Goal: Transaction & Acquisition: Book appointment/travel/reservation

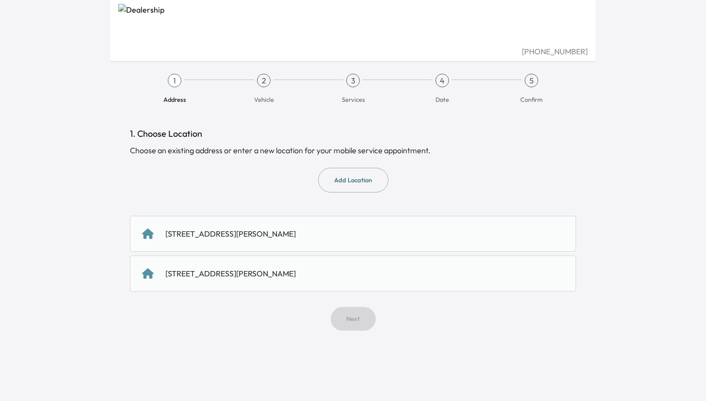
click at [193, 245] on div "[STREET_ADDRESS][PERSON_NAME]" at bounding box center [353, 234] width 446 height 36
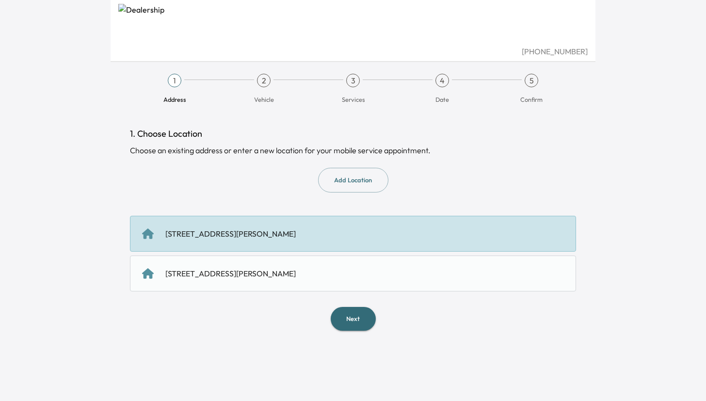
click at [325, 268] on div "[STREET_ADDRESS][PERSON_NAME]" at bounding box center [353, 274] width 422 height 12
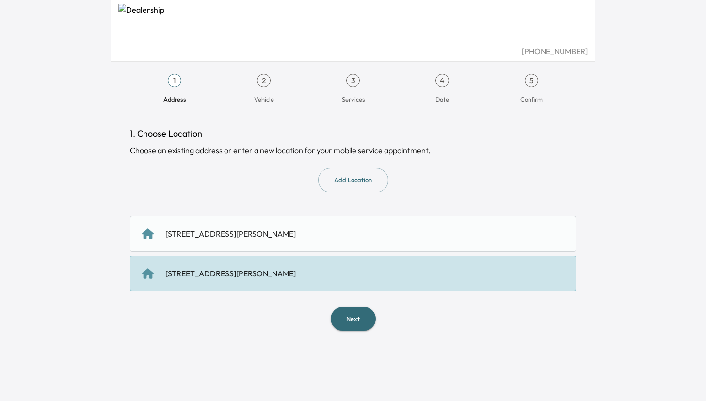
click at [349, 323] on button "Next" at bounding box center [353, 319] width 45 height 24
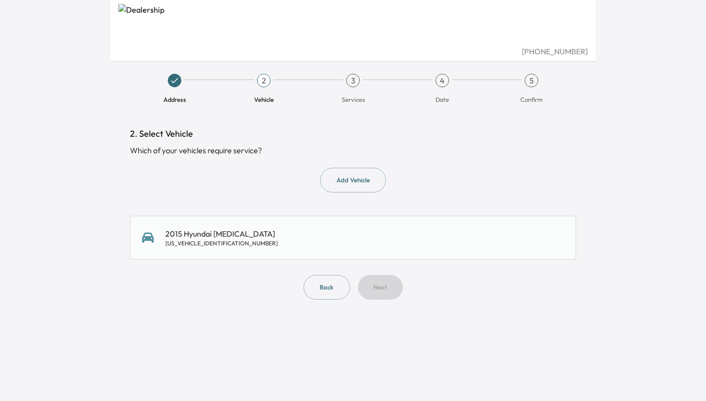
click at [343, 249] on div "2015 Hyundai [MEDICAL_DATA] [US_VEHICLE_IDENTIFICATION_NUMBER]" at bounding box center [353, 238] width 446 height 44
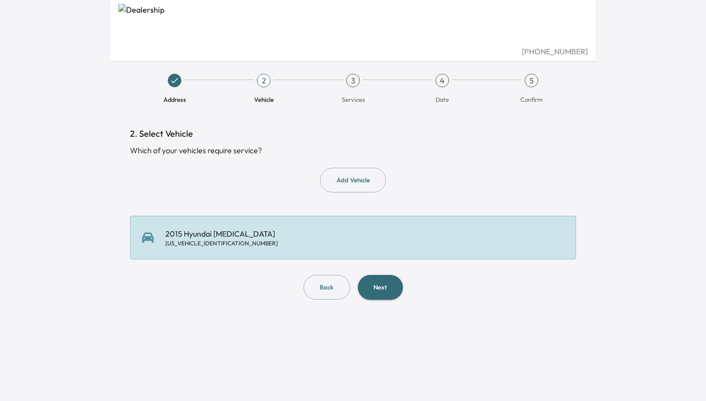
click at [369, 281] on button "Next" at bounding box center [380, 287] width 45 height 25
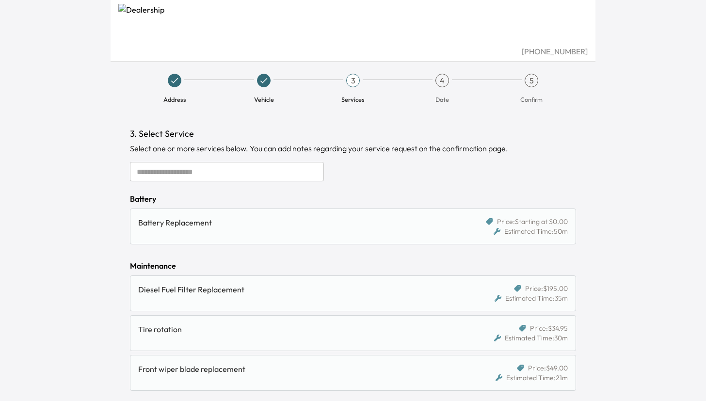
click at [344, 231] on div "Battery Replacement" at bounding box center [299, 226] width 322 height 19
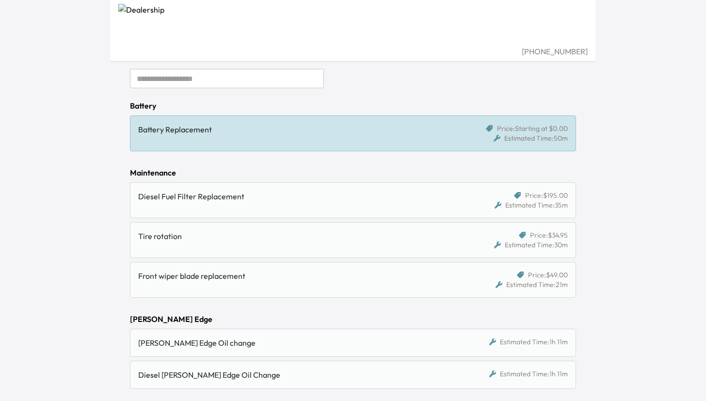
scroll to position [122, 0]
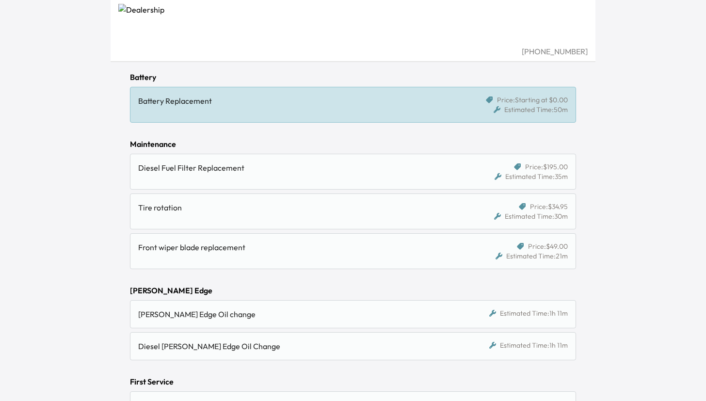
click at [368, 215] on div "Tire rotation" at bounding box center [299, 211] width 322 height 19
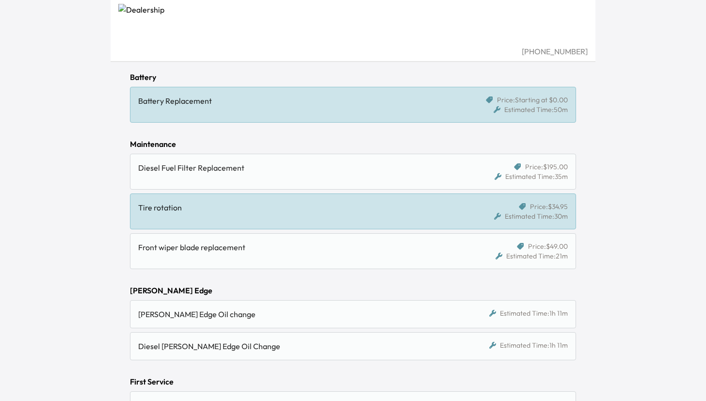
click at [392, 104] on div "Battery Replacement" at bounding box center [295, 101] width 315 height 12
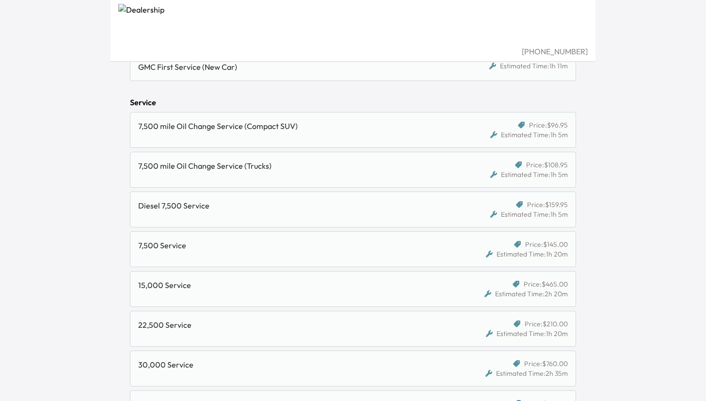
scroll to position [743, 0]
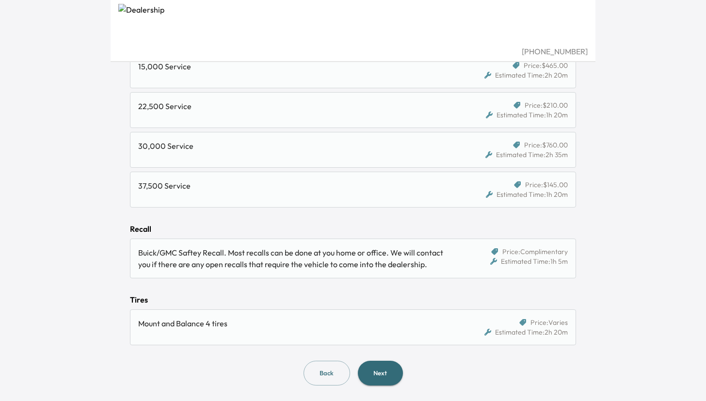
click at [373, 378] on button "Next" at bounding box center [380, 373] width 45 height 25
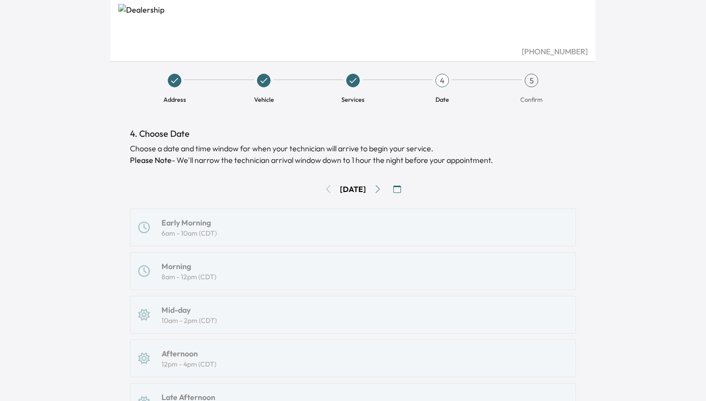
click at [401, 189] on icon "button" at bounding box center [397, 189] width 8 height 8
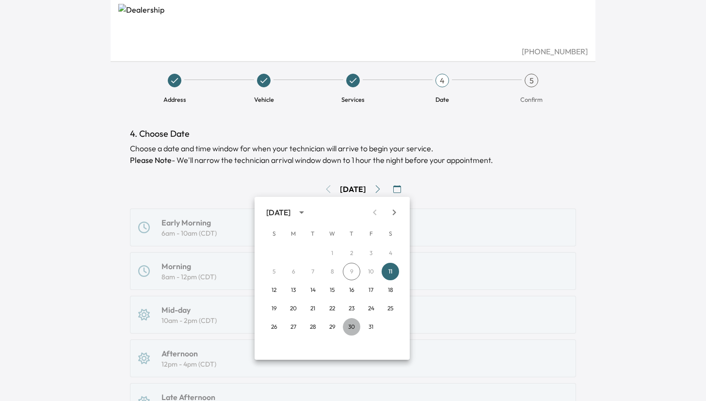
click at [349, 328] on button "30" at bounding box center [351, 326] width 17 height 17
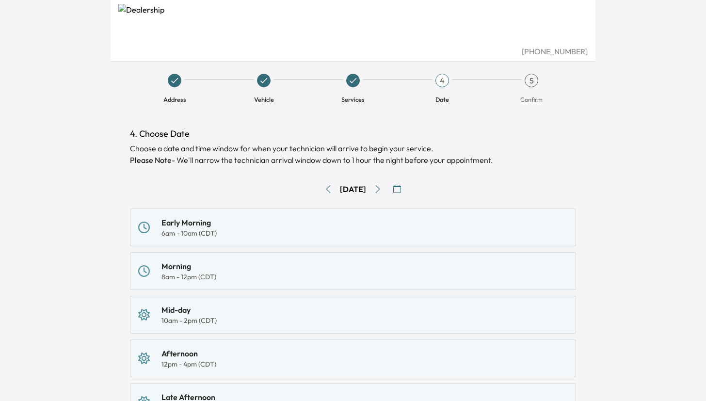
click at [368, 259] on div "Morning 8am - 12pm (CDT)" at bounding box center [353, 271] width 446 height 38
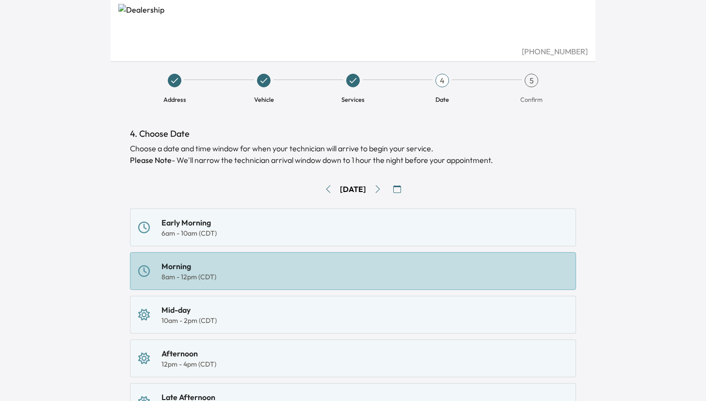
scroll to position [190, 0]
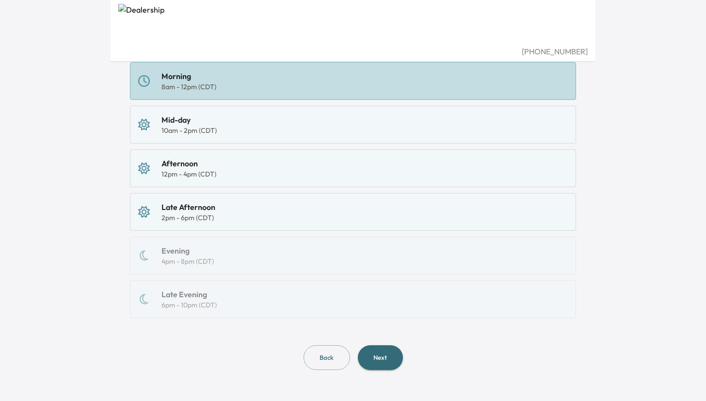
click at [372, 359] on button "Next" at bounding box center [380, 357] width 45 height 25
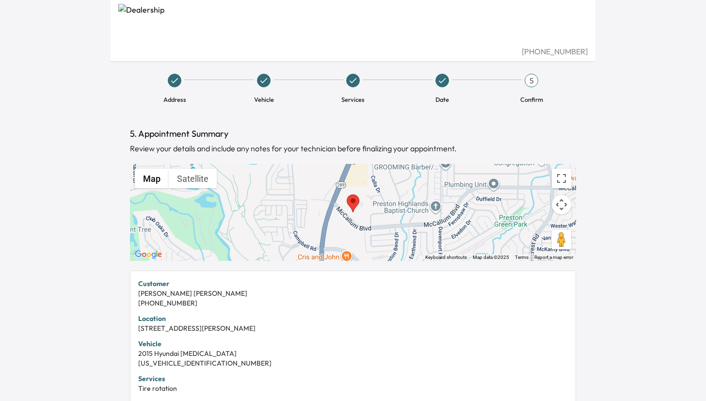
scroll to position [214, 0]
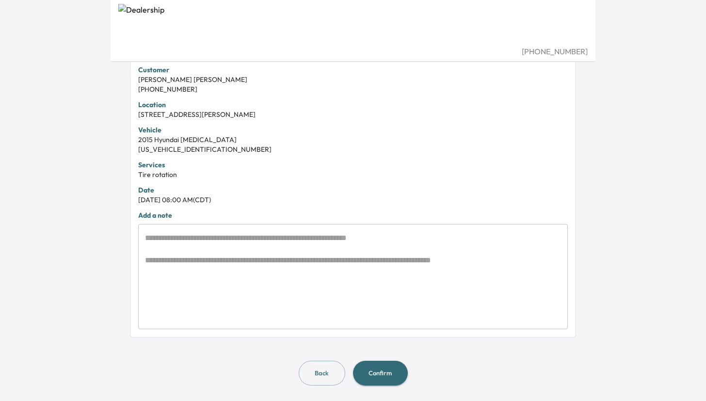
click at [377, 366] on button "Confirm" at bounding box center [380, 373] width 55 height 25
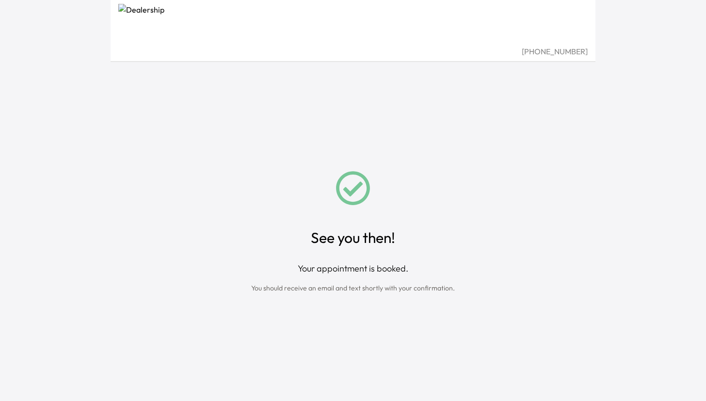
scroll to position [214, 0]
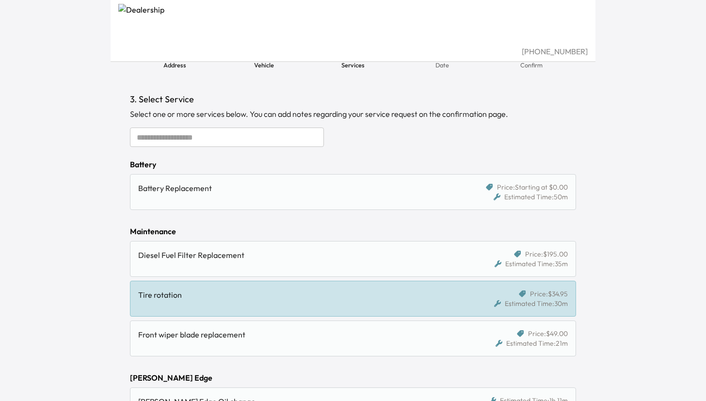
scroll to position [14, 0]
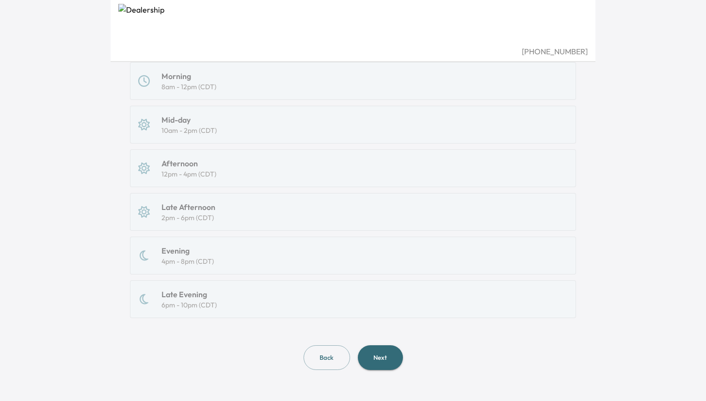
scroll to position [214, 0]
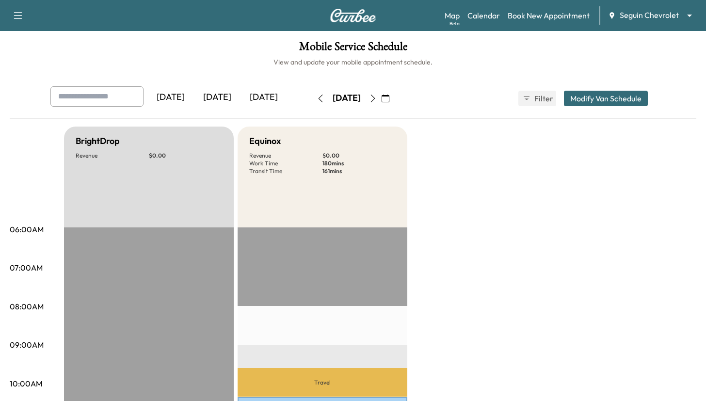
click at [661, 13] on body "Support Log Out Map Beta Calendar Book New Appointment Seguin Chevrolet *******…" at bounding box center [353, 200] width 706 height 401
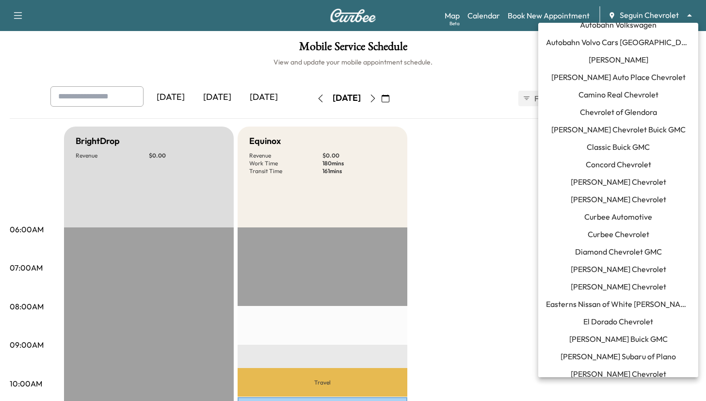
scroll to position [66, 0]
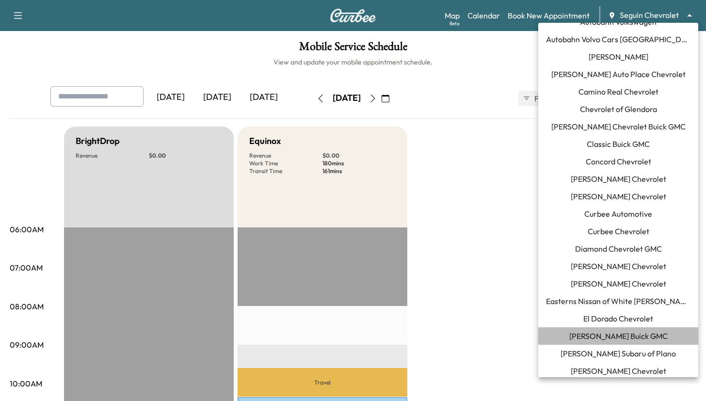
click at [593, 338] on span "Ewing Buick GMC" at bounding box center [618, 336] width 98 height 12
